Goal: Complete application form

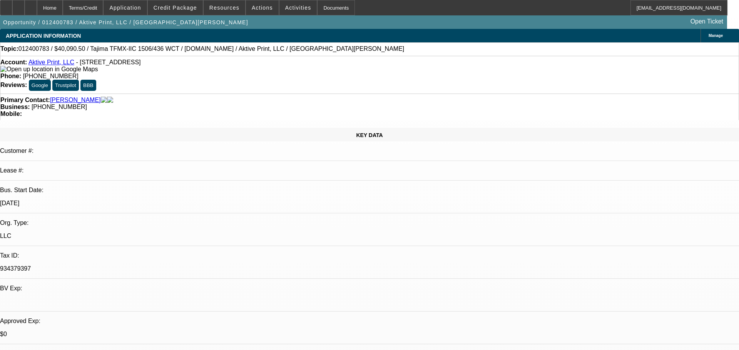
select select "0"
select select "2"
select select "0.1"
select select "4"
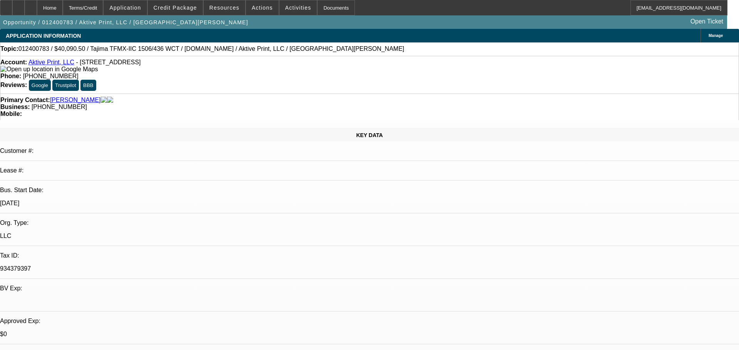
select select "0"
select select "2"
select select "0.1"
select select "4"
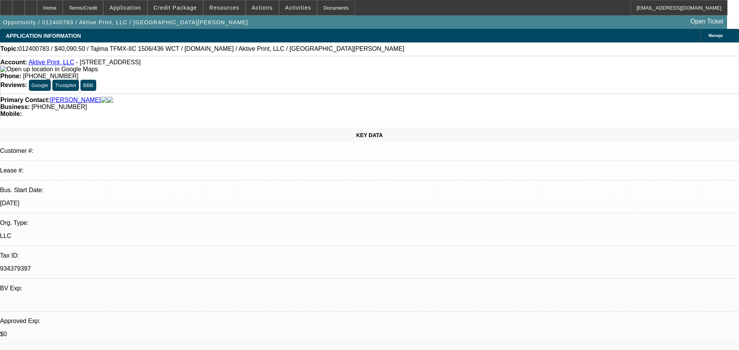
select select "0"
select select "2"
select select "0.1"
select select "4"
